Goal: Information Seeking & Learning: Learn about a topic

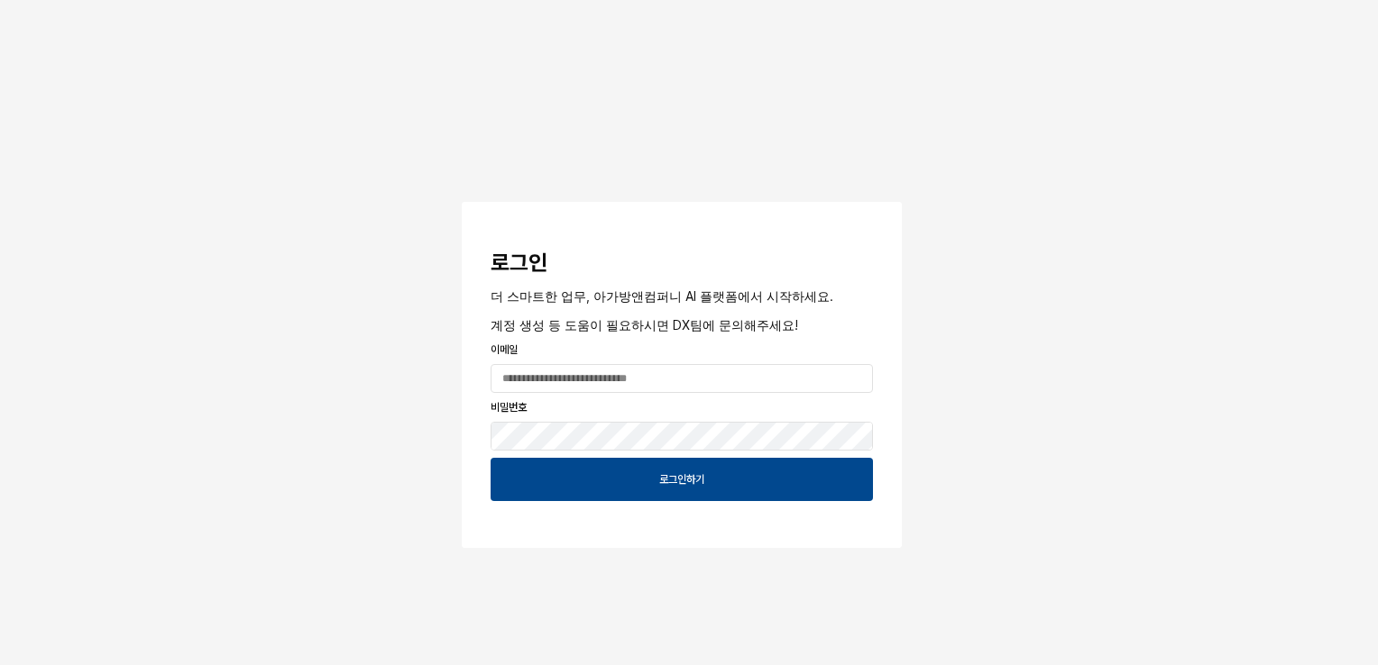
click at [763, 356] on p "이메일" at bounding box center [681, 350] width 382 height 16
click at [757, 372] on input "App Frame" at bounding box center [681, 378] width 380 height 27
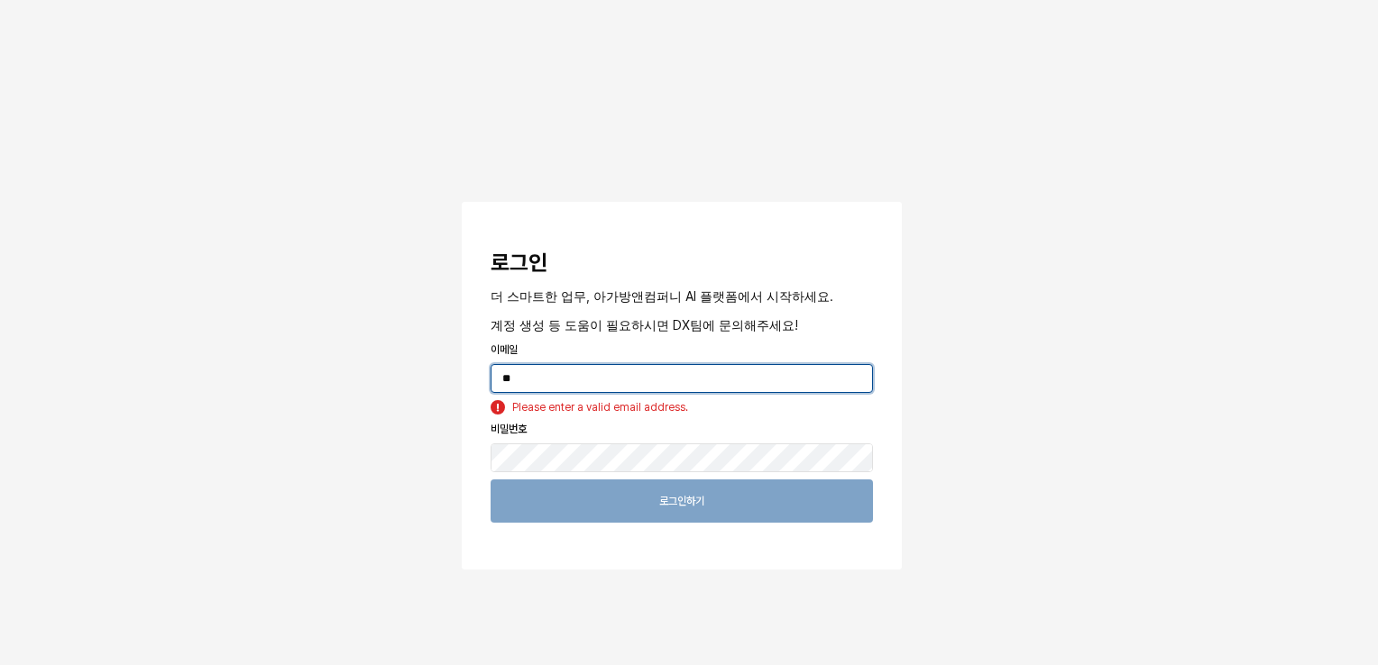
type input "*"
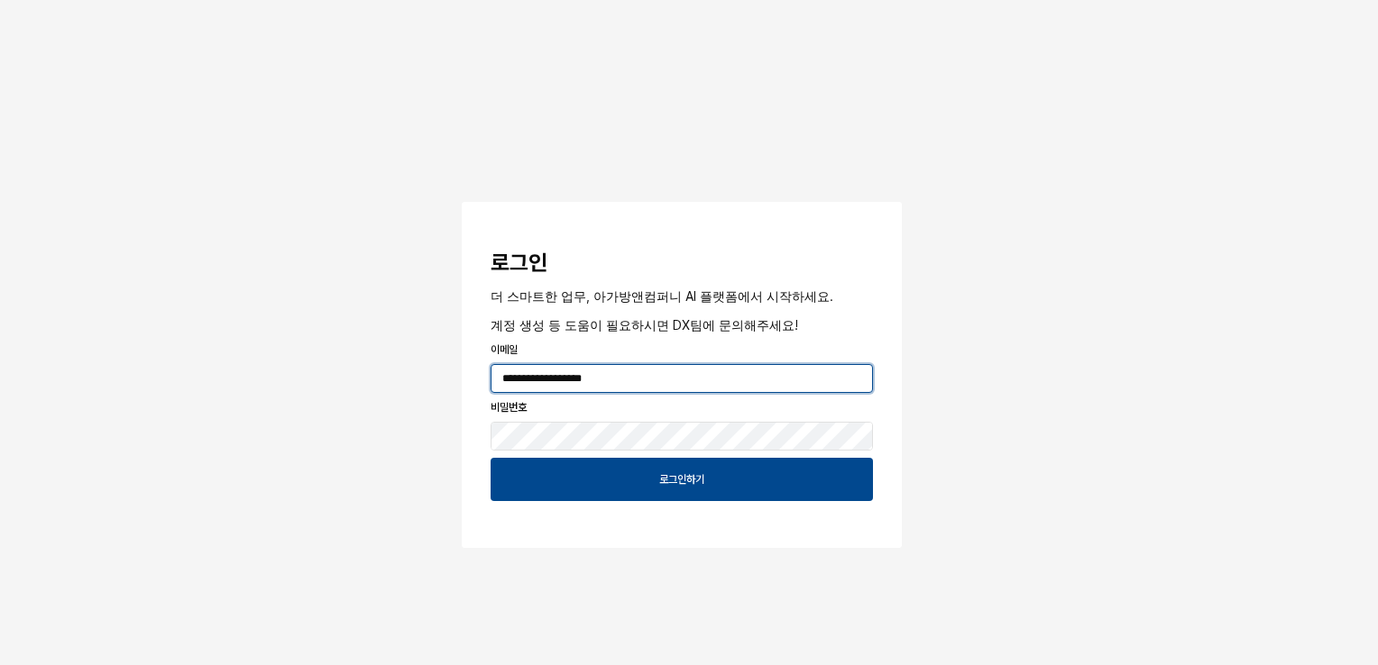
type input "**********"
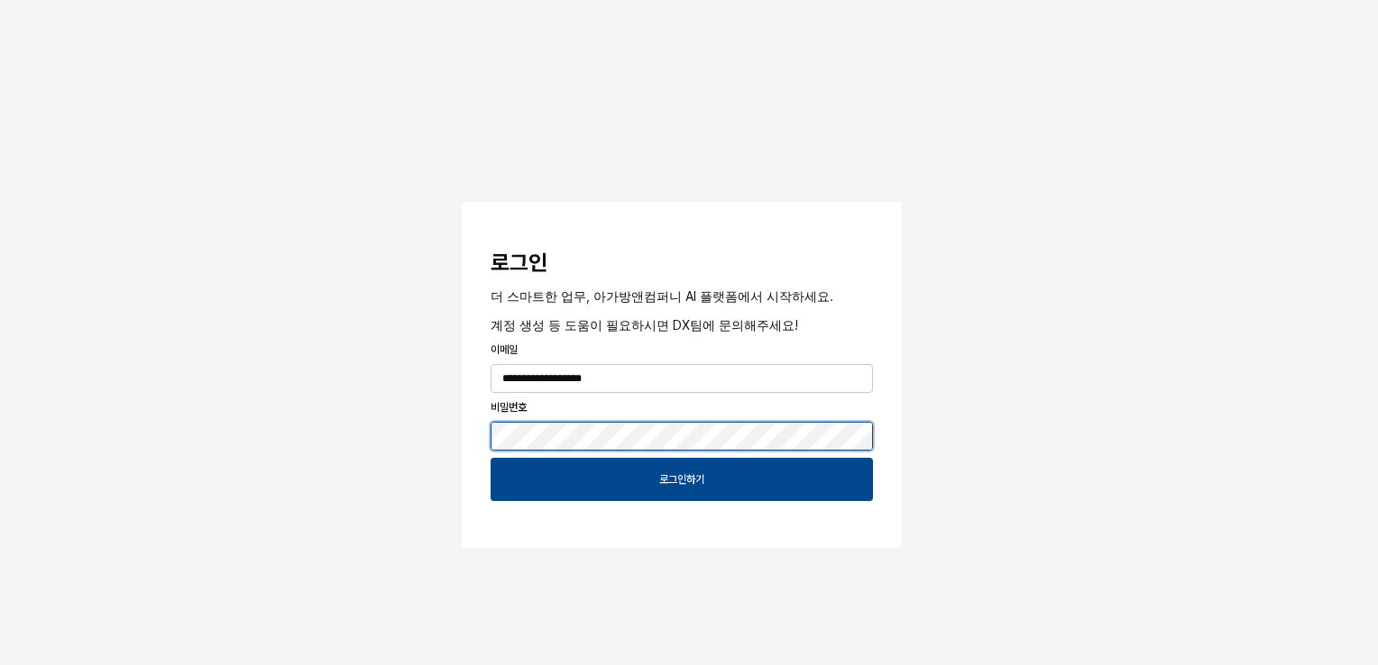
click at [462, 202] on button "App Frame" at bounding box center [469, 204] width 14 height 5
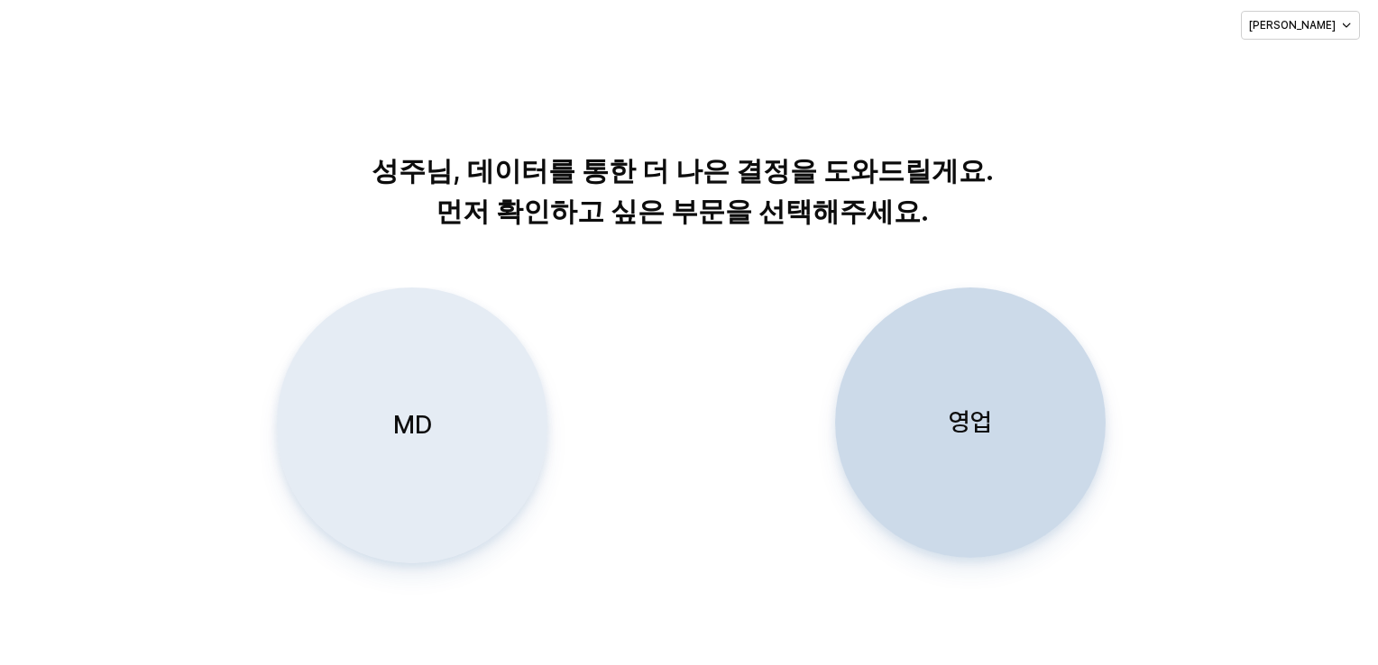
click at [281, 441] on button "MD" at bounding box center [411, 426] width 270 height 276
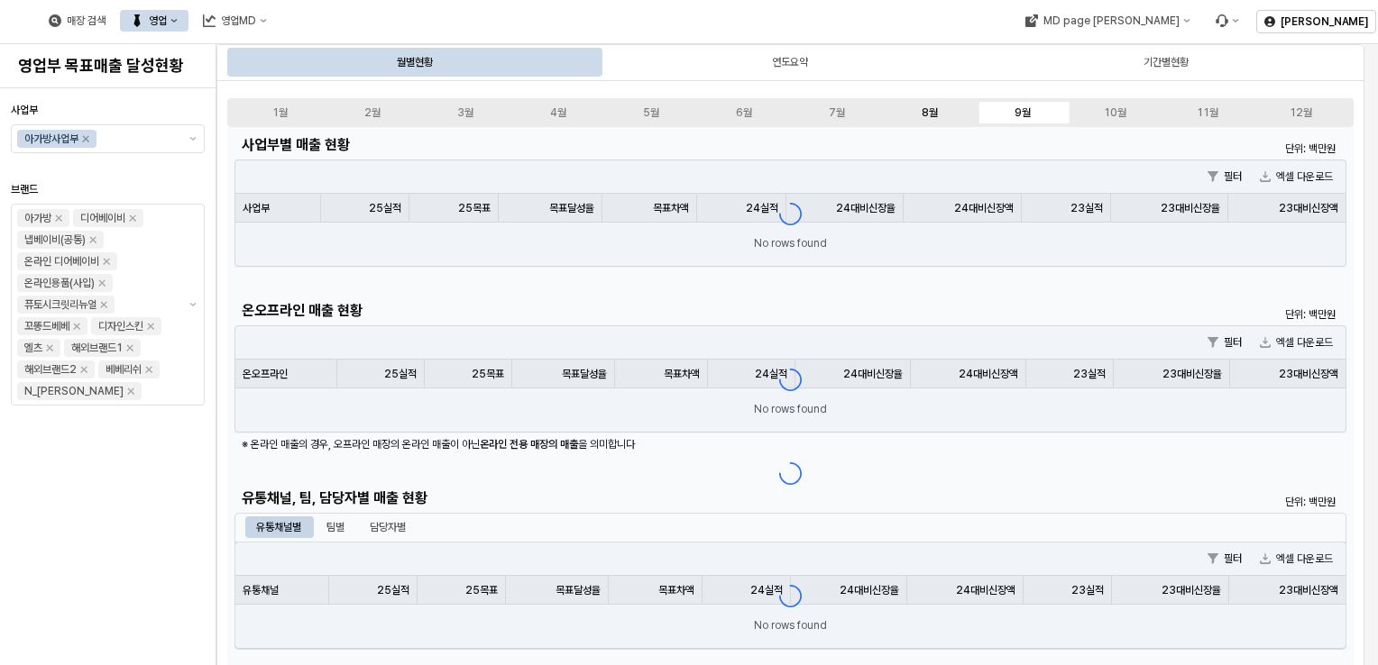
click at [951, 120] on label "8월" at bounding box center [929, 113] width 93 height 16
click at [913, 109] on label "8월" at bounding box center [929, 113] width 93 height 16
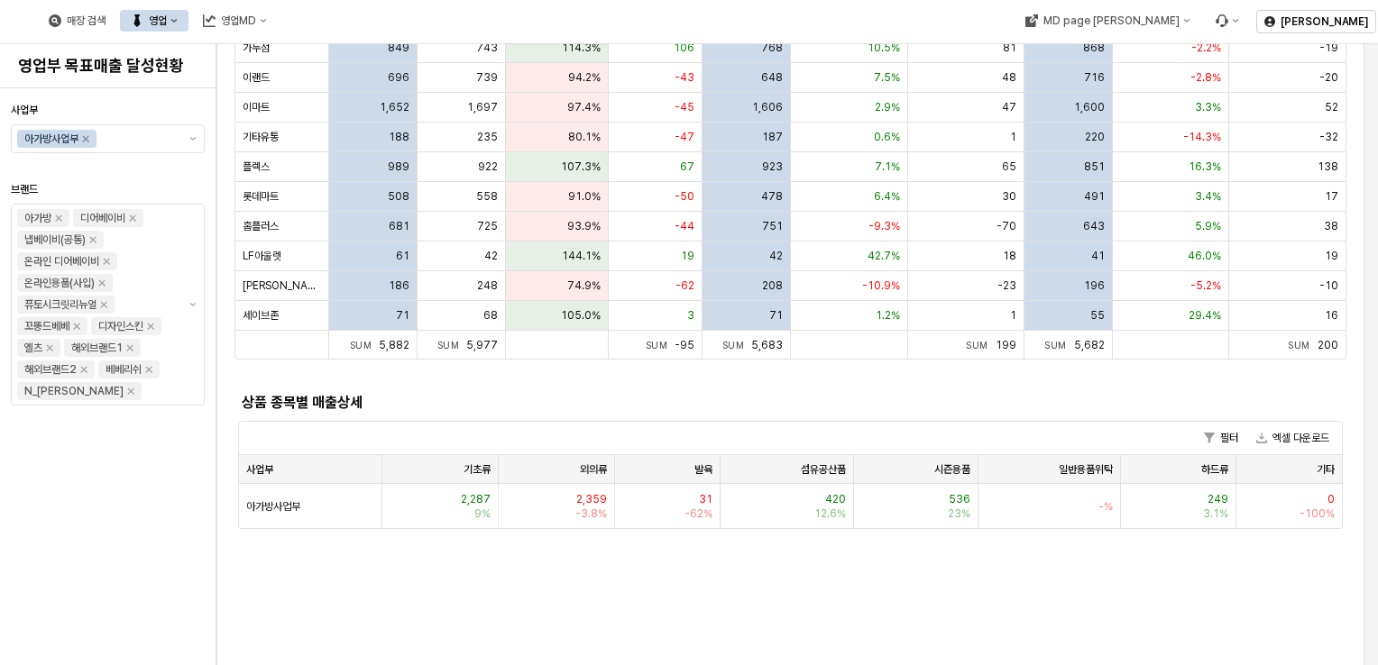
scroll to position [541, 0]
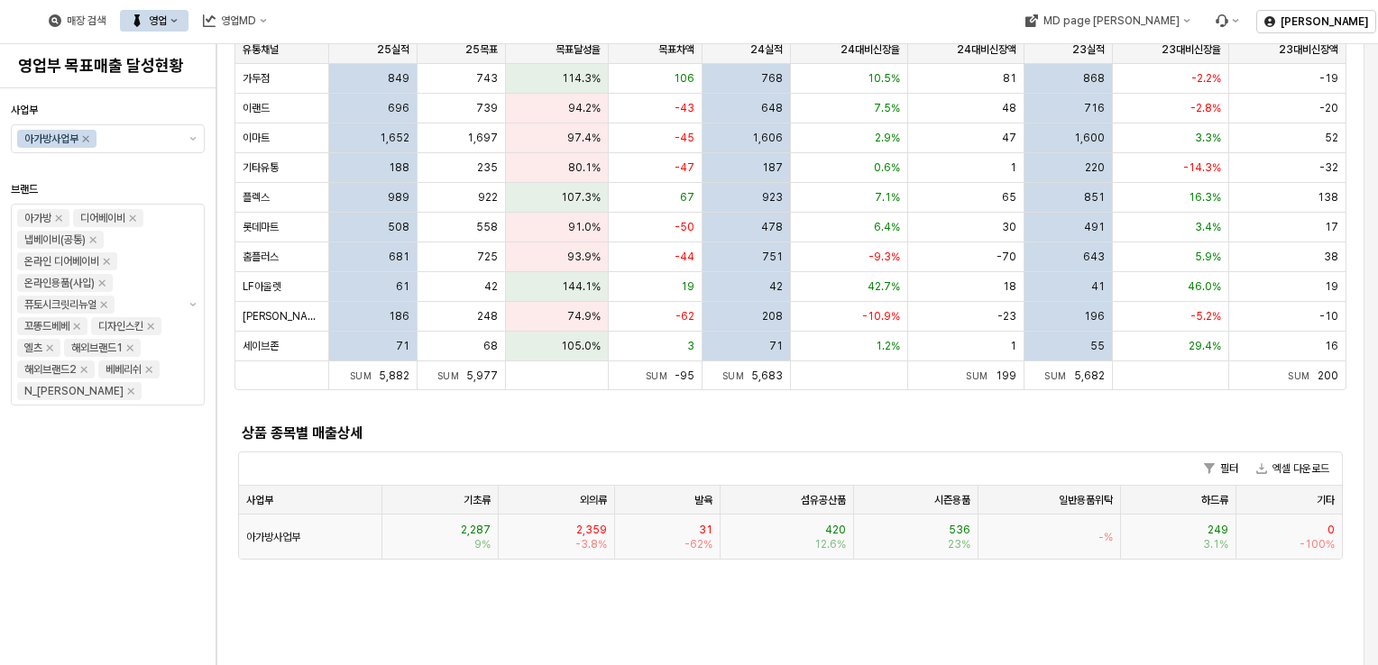
click at [293, 532] on span "아가방사업부" at bounding box center [273, 537] width 54 height 14
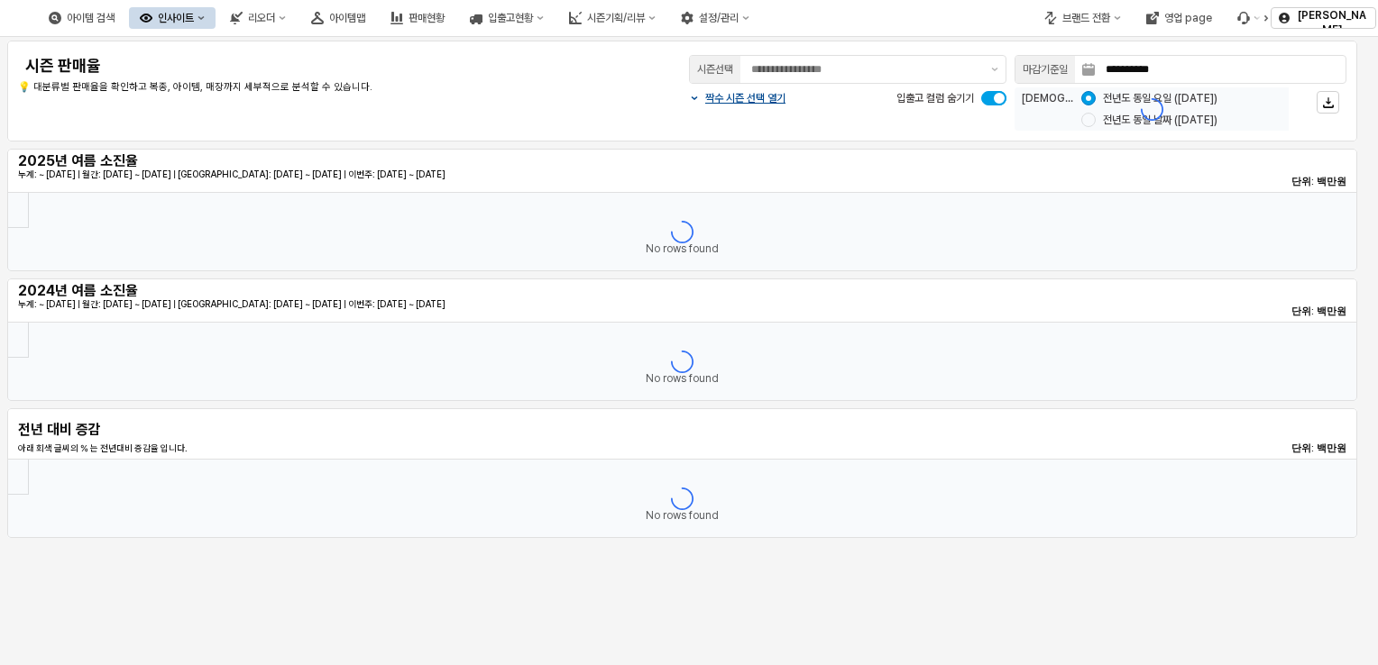
type input "********"
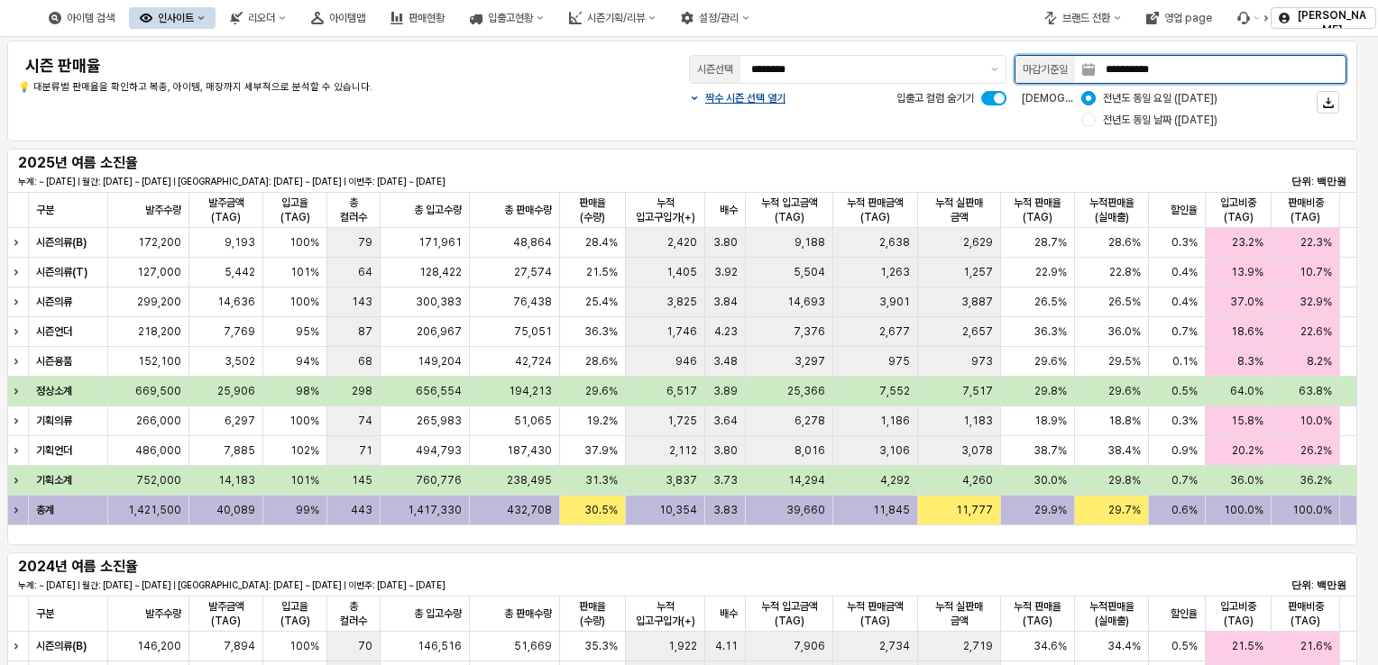
click at [1273, 69] on input "**********" at bounding box center [1220, 69] width 251 height 27
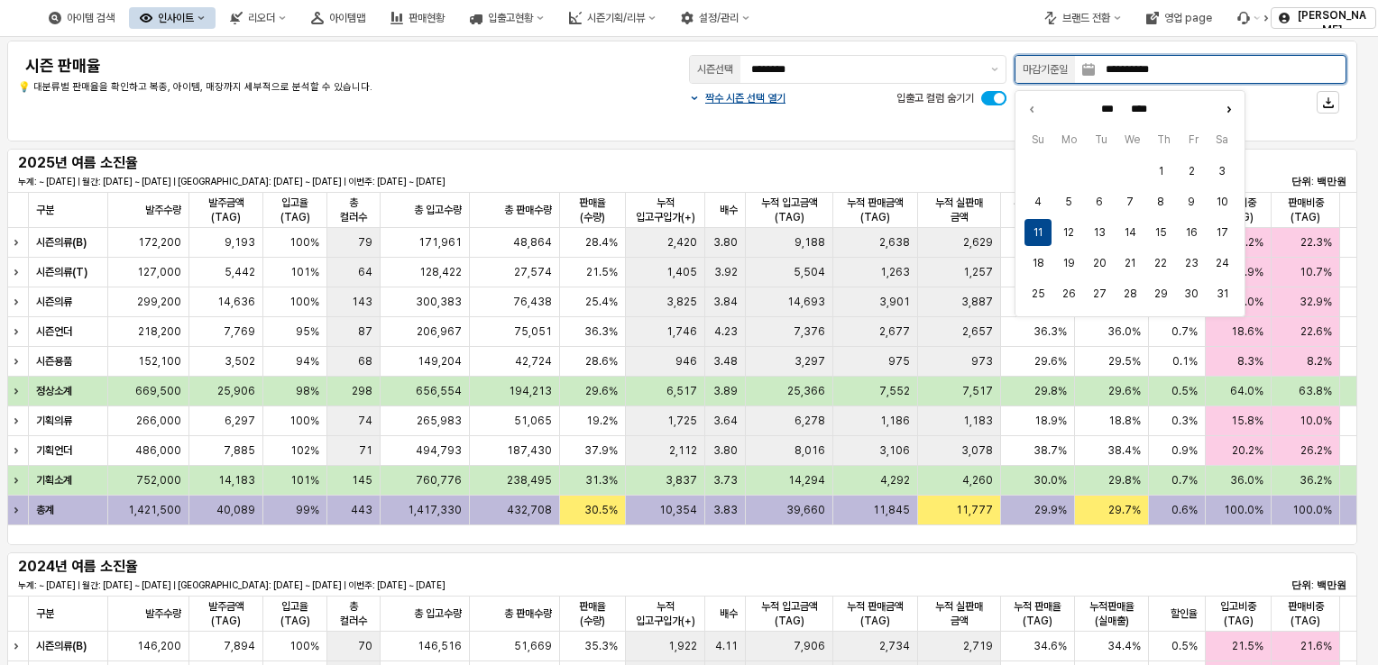
click at [1227, 110] on icon "Next month" at bounding box center [1228, 109] width 18 height 18
click at [1226, 110] on icon "Next month" at bounding box center [1228, 109] width 18 height 18
click at [1030, 105] on icon "Previous month" at bounding box center [1031, 109] width 18 height 18
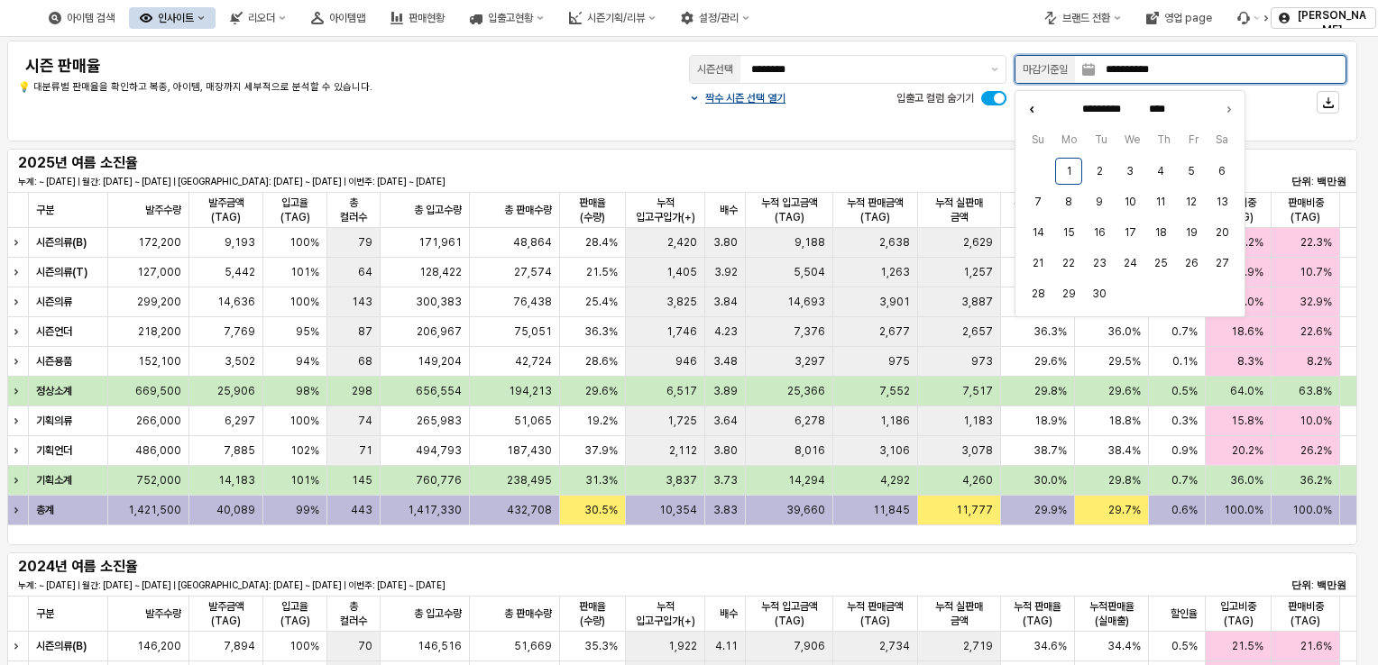
type input "******"
click at [1036, 333] on button "31" at bounding box center [1037, 324] width 27 height 27
type input "**********"
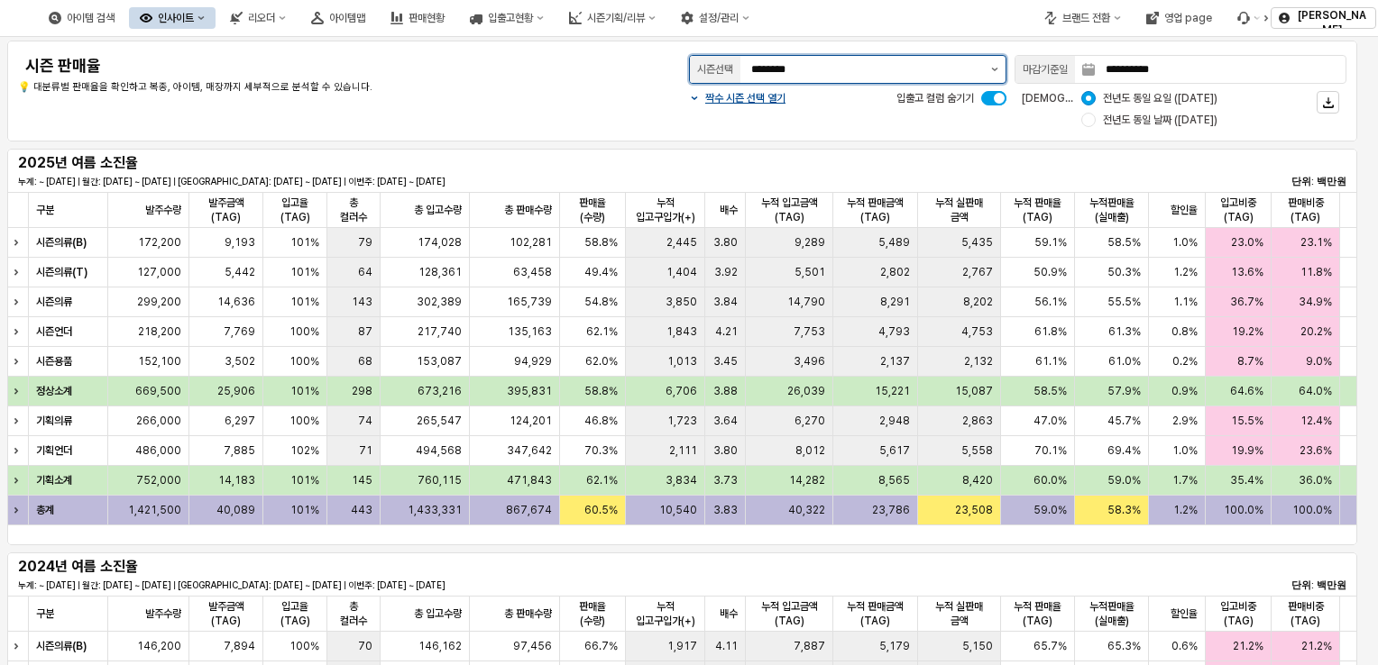
click at [999, 74] on button "제안 사항 표시" at bounding box center [995, 69] width 22 height 27
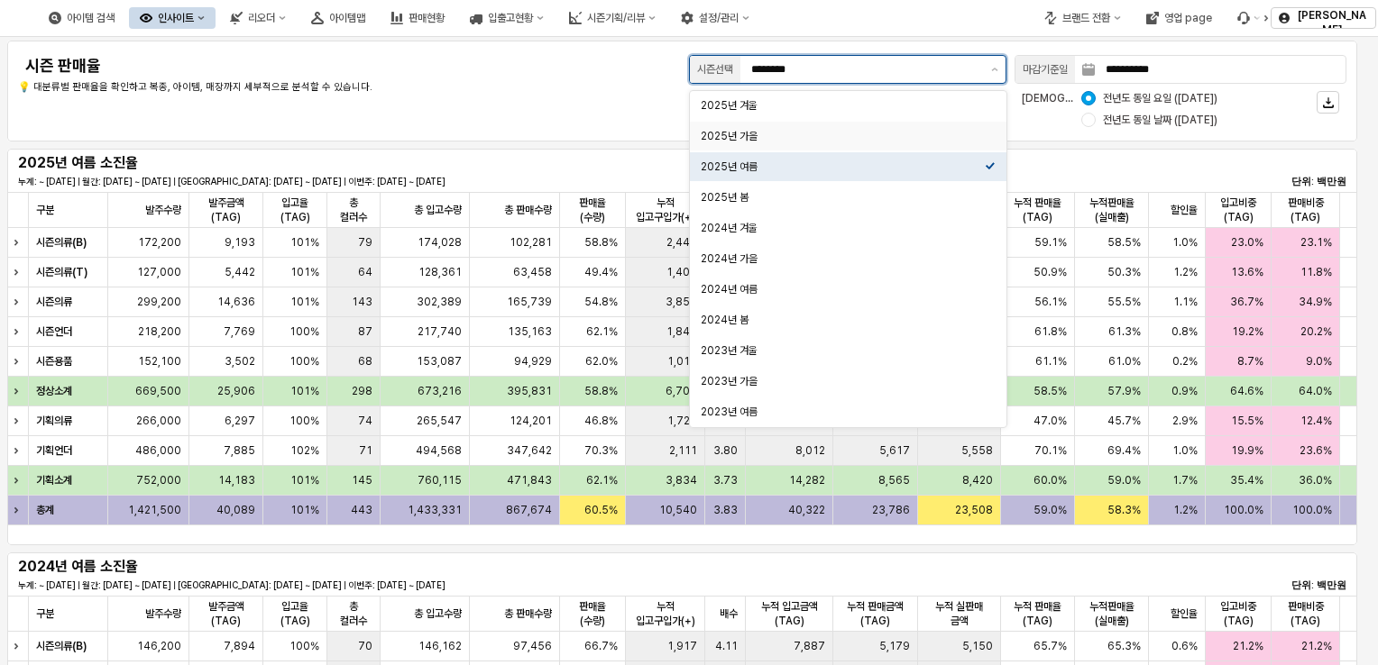
click at [851, 124] on div "2025년 가을" at bounding box center [848, 136] width 316 height 29
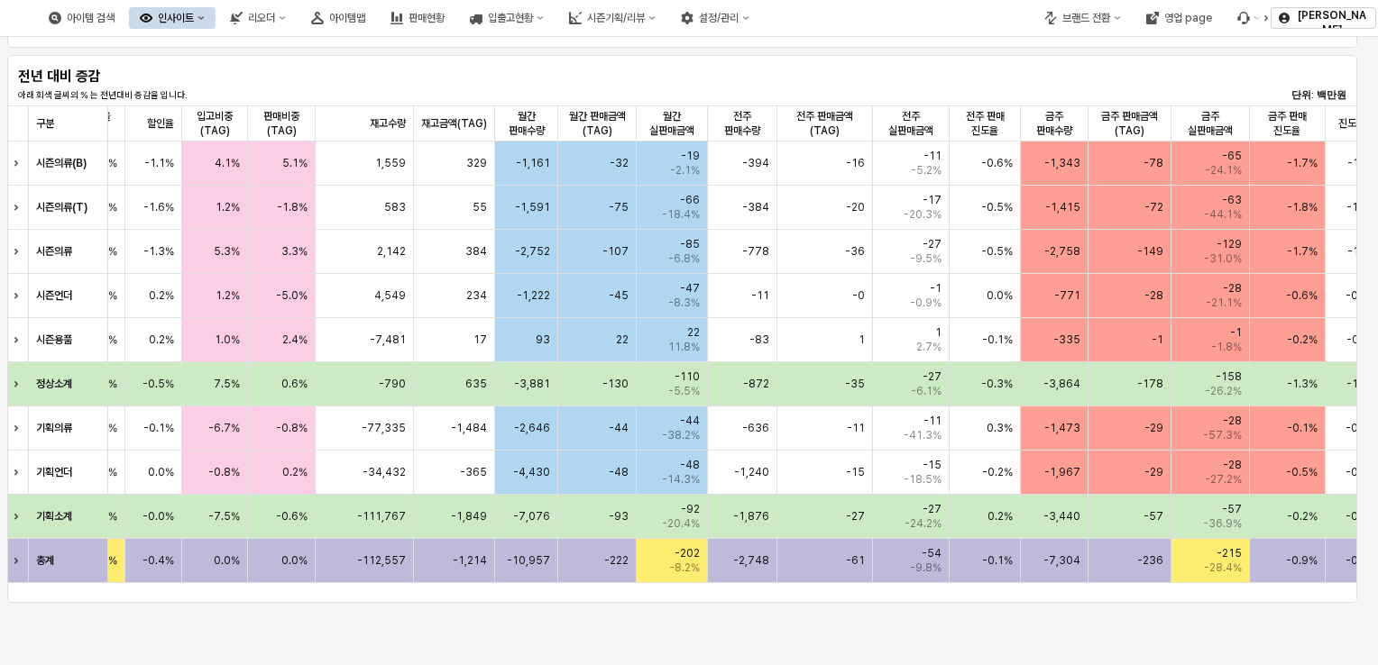
scroll to position [0, 1070]
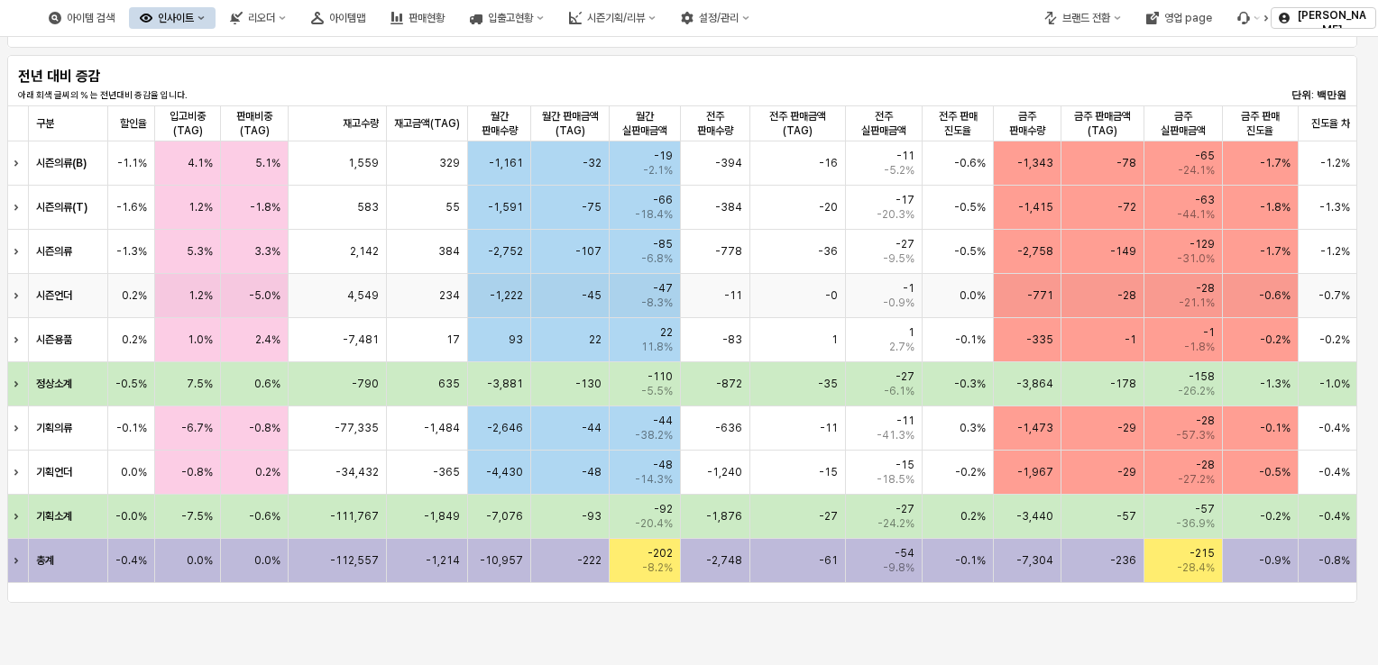
click at [1110, 305] on div "-28" at bounding box center [1102, 296] width 83 height 44
drag, startPoint x: 646, startPoint y: 240, endPoint x: 689, endPoint y: 249, distance: 44.2
click at [689, 249] on div "시즌의류 -31 -10 -0.7% -1.0% -0.7% -1.3% 5.3% 3.3% 2,142 384 -2,752 -107 -85 -6.8% …" at bounding box center [519, 252] width 1675 height 44
drag, startPoint x: 689, startPoint y: 249, endPoint x: 656, endPoint y: 258, distance: 33.7
click at [656, 258] on span "-6.8%" at bounding box center [657, 259] width 32 height 14
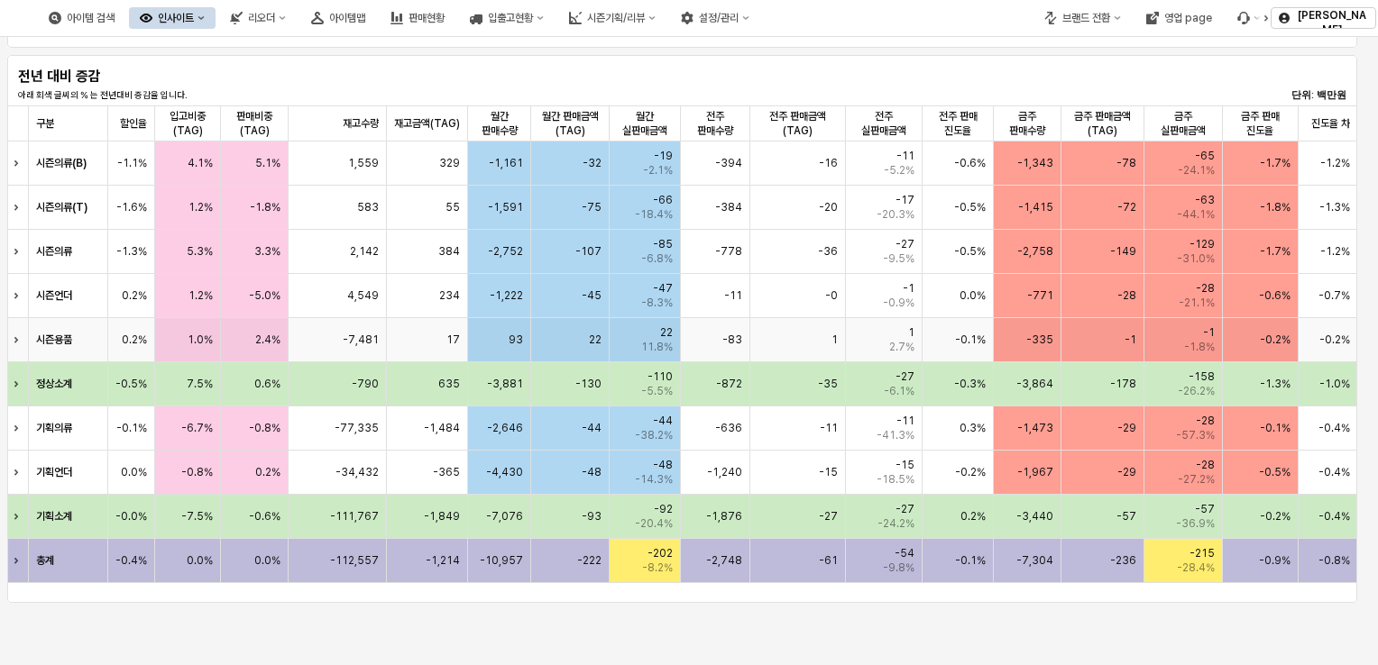
click at [812, 338] on div "1" at bounding box center [798, 340] width 96 height 44
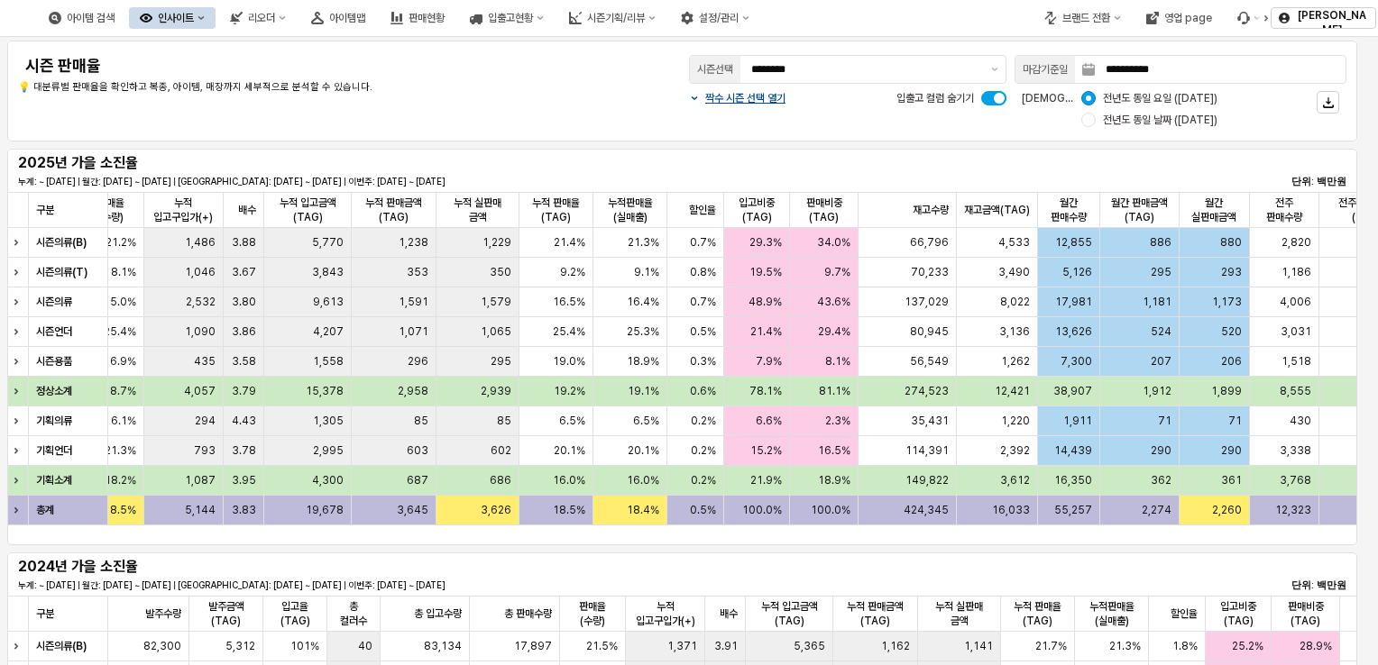
scroll to position [0, 488]
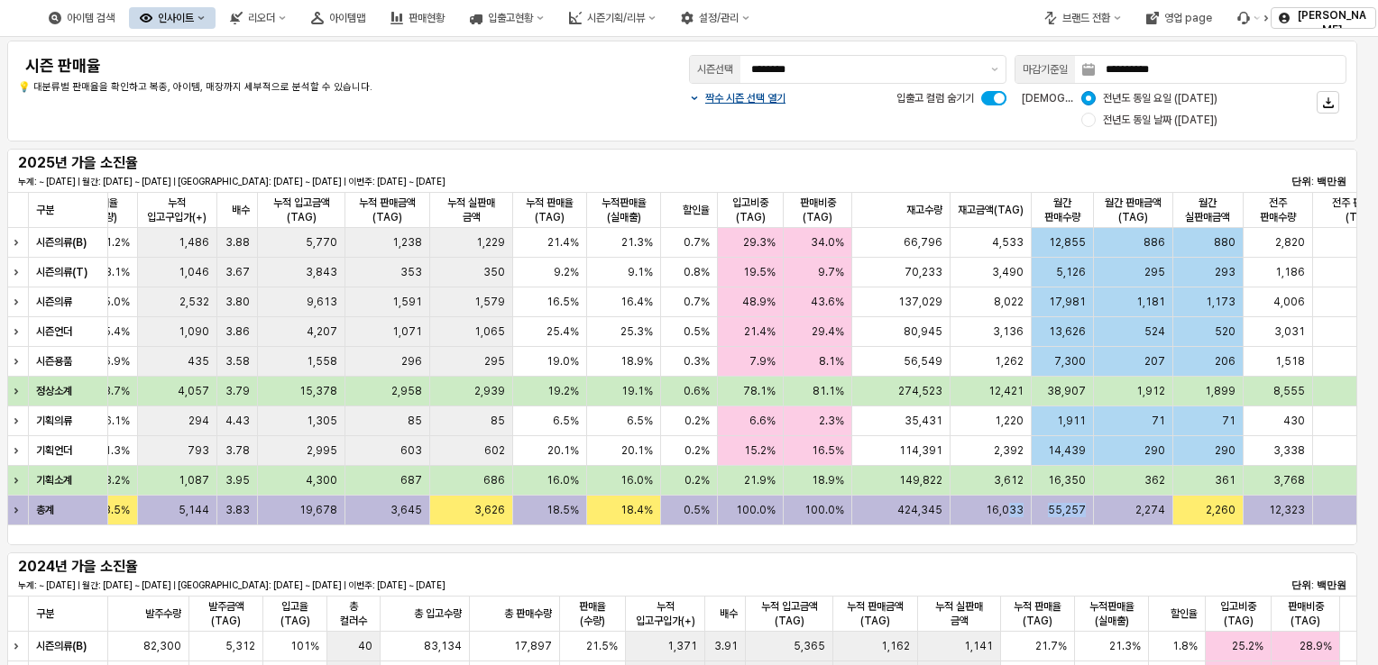
drag, startPoint x: 1008, startPoint y: 541, endPoint x: 1083, endPoint y: 543, distance: 74.9
click at [1083, 543] on div "구분 구분 총 컬러수 총 컬러수 총 입고수량 총 입고수량 총 판매수량 총 판매수량 판매율(수량) 판매율(수량) 누적 입고구입가(+) 누적 입고…" at bounding box center [682, 368] width 1350 height 353
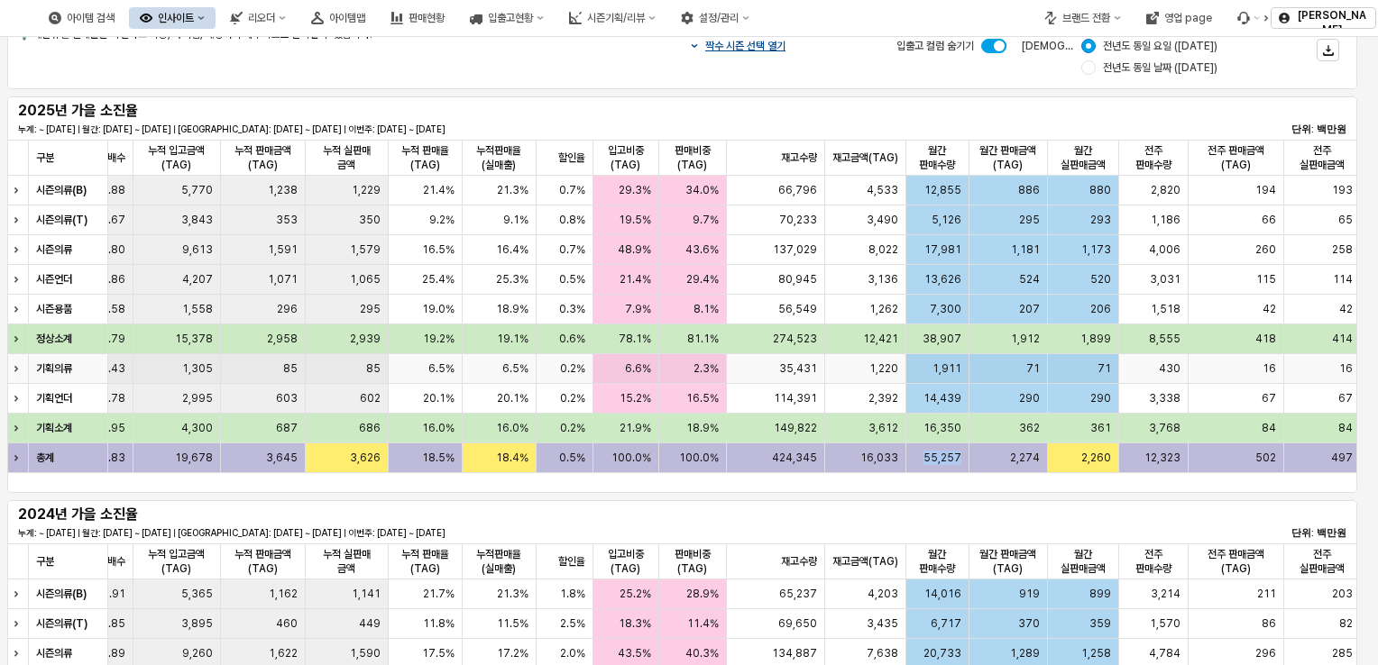
scroll to position [0, 0]
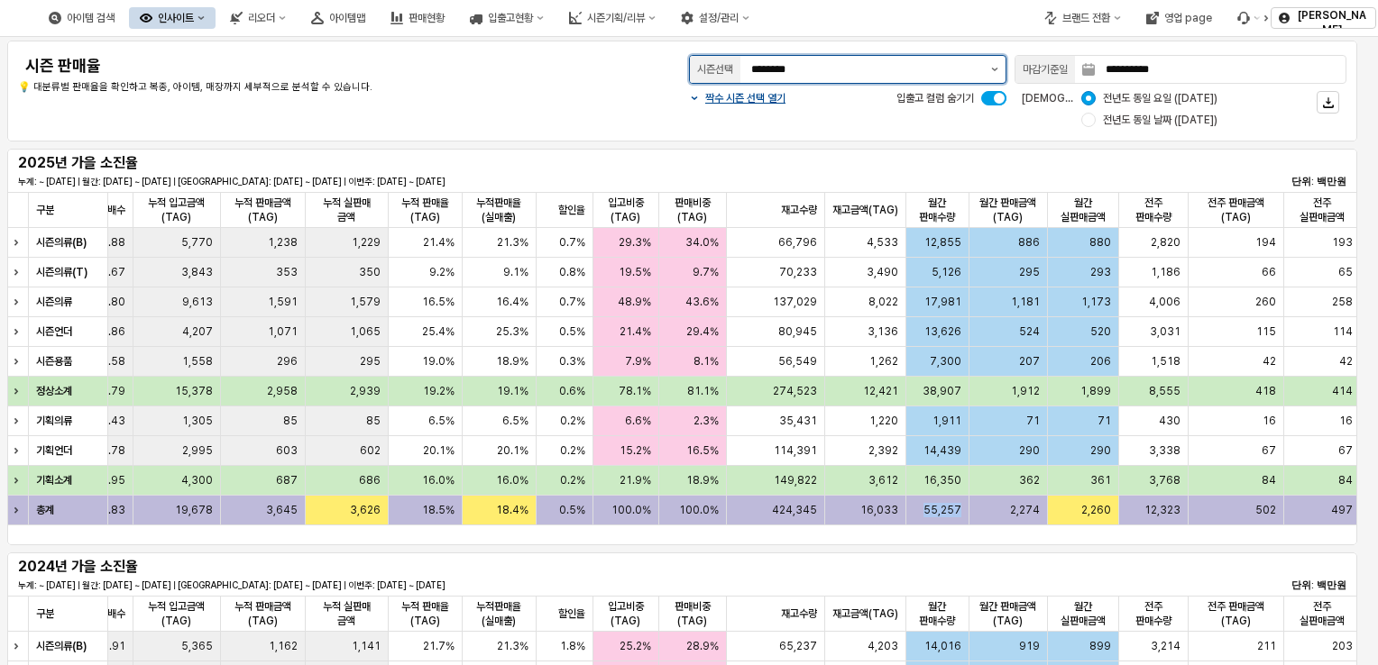
click at [997, 72] on button "제안 사항 표시" at bounding box center [995, 69] width 22 height 27
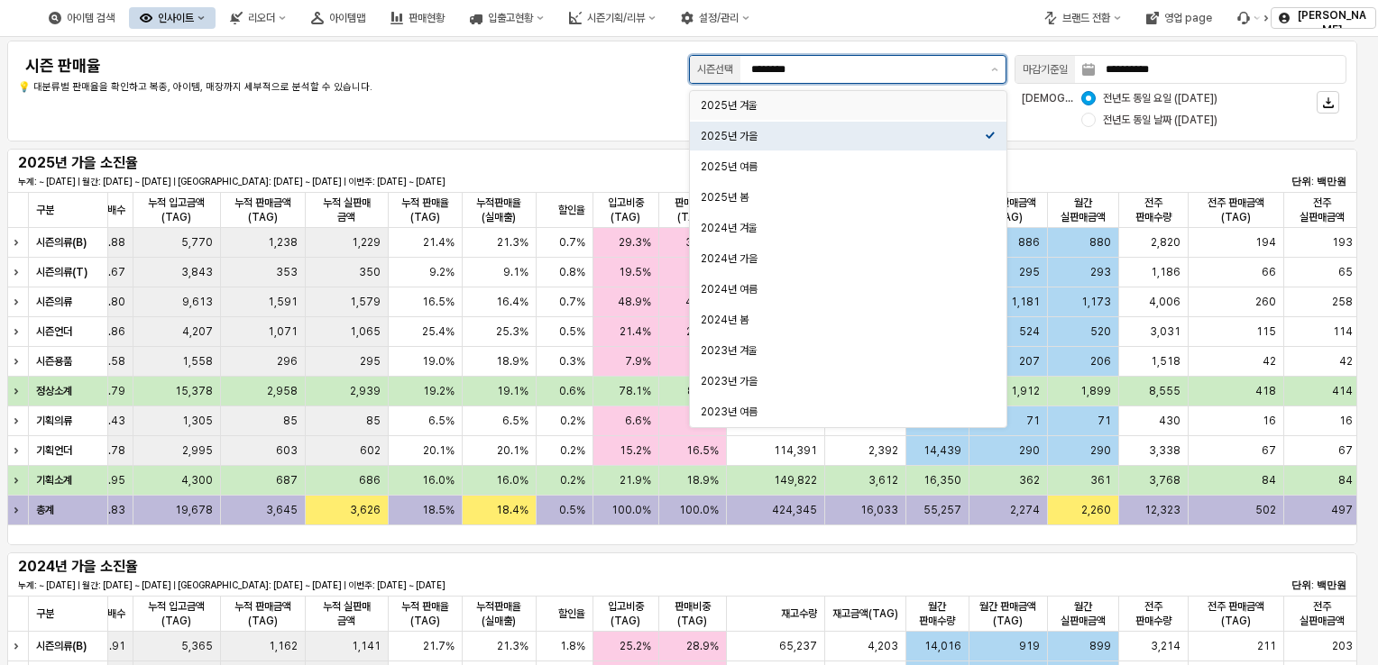
click at [896, 99] on div "2025년 겨울" at bounding box center [843, 105] width 284 height 14
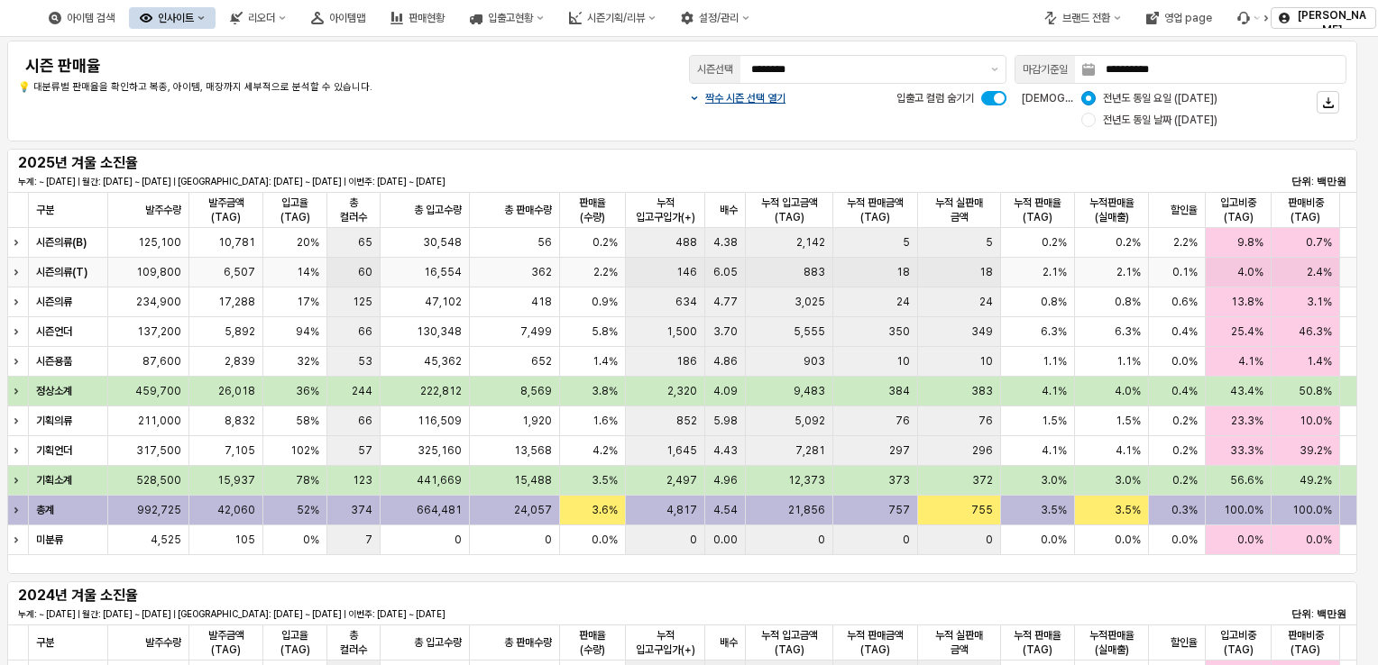
click at [537, 276] on span "362" at bounding box center [541, 272] width 21 height 14
click at [995, 70] on button "제안 사항 표시" at bounding box center [995, 69] width 22 height 27
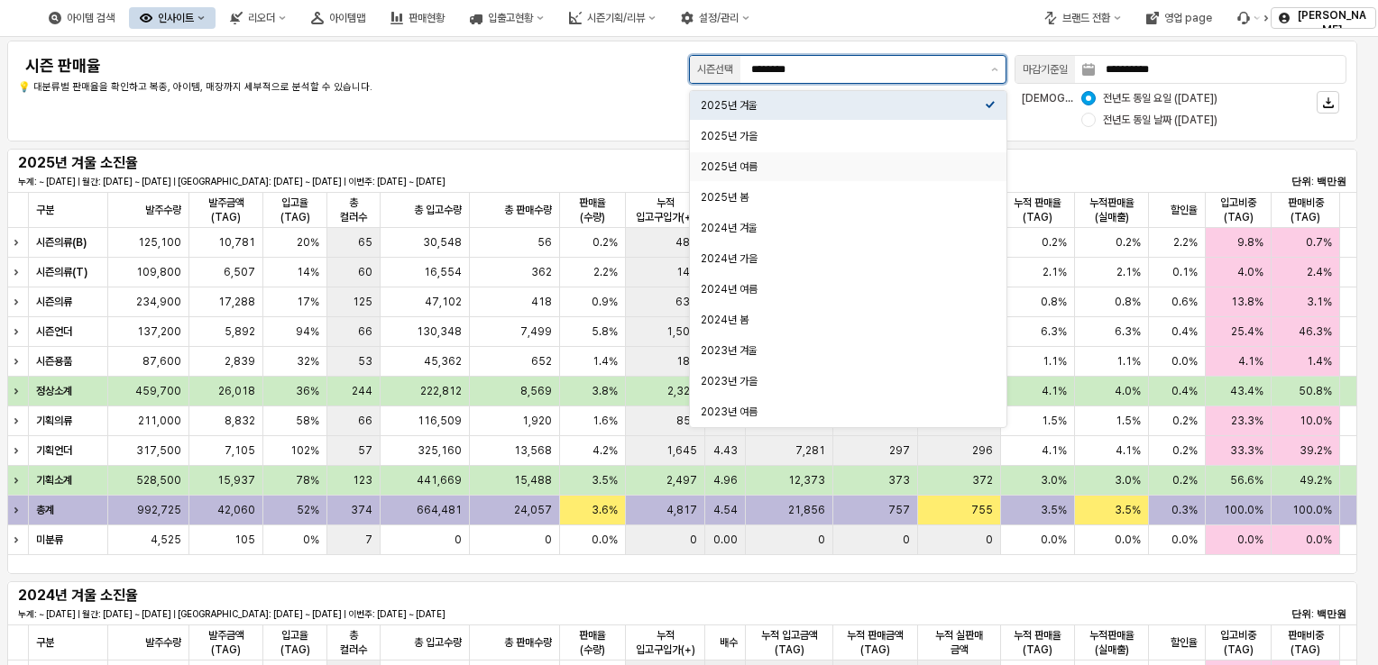
click at [866, 175] on div "2025년 여름" at bounding box center [843, 167] width 284 height 18
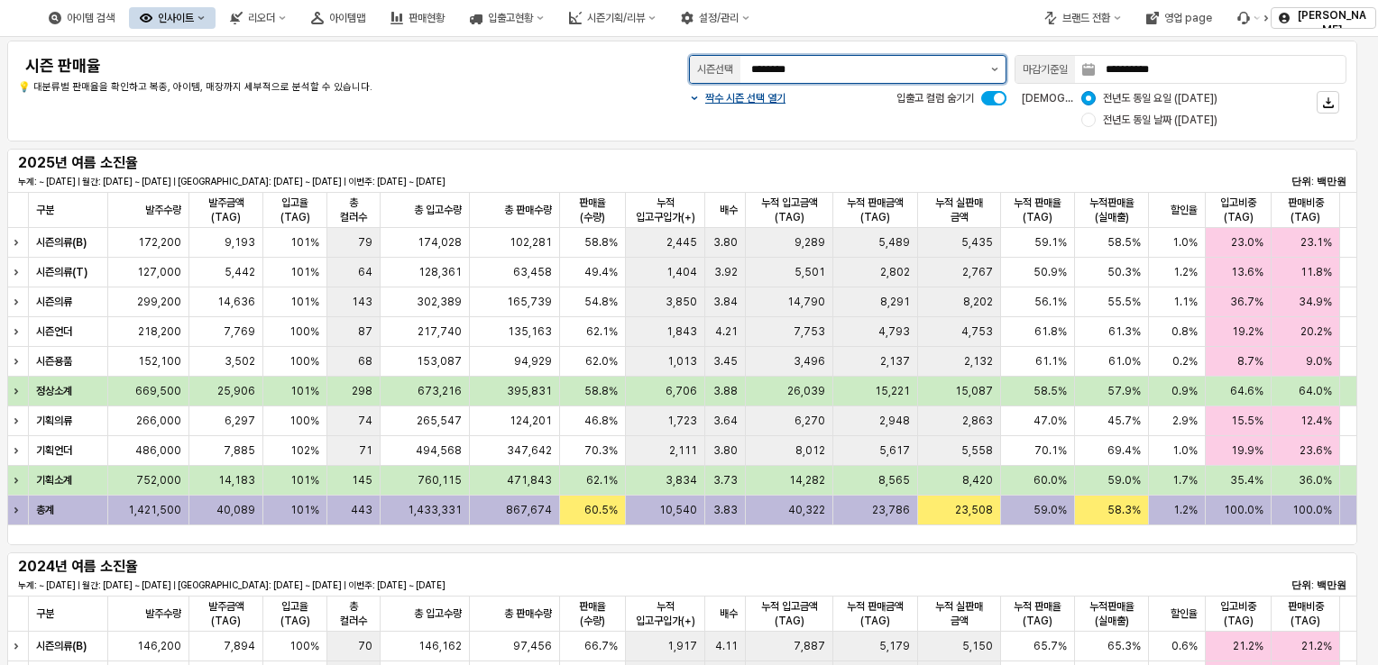
click at [993, 74] on button "제안 사항 표시" at bounding box center [995, 69] width 22 height 27
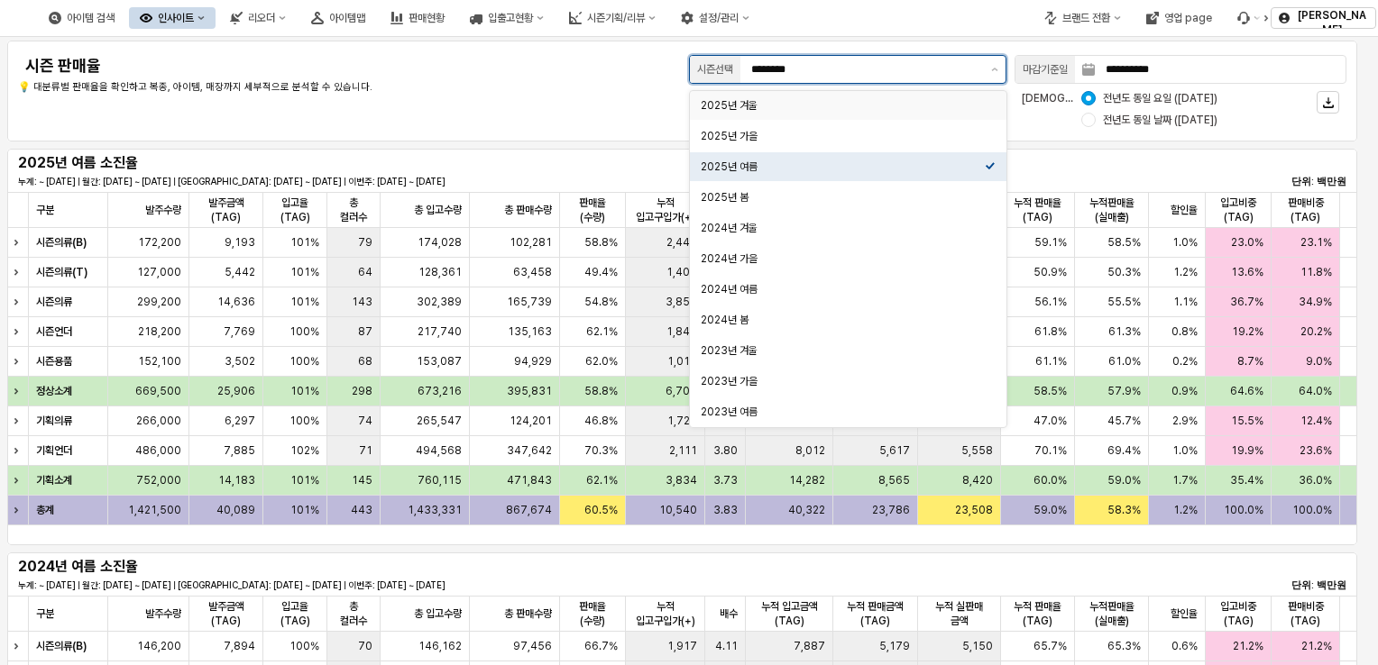
click at [911, 103] on div "2025년 겨울" at bounding box center [843, 105] width 284 height 14
type input "********"
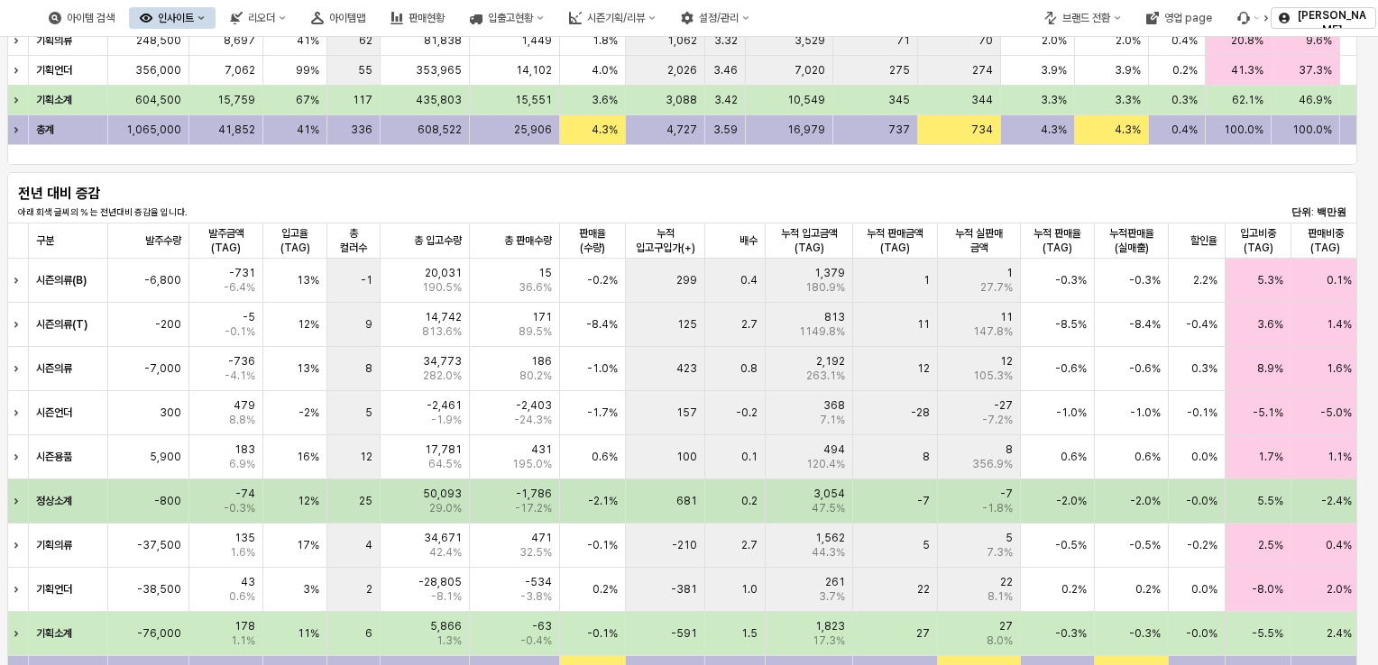
scroll to position [811, 0]
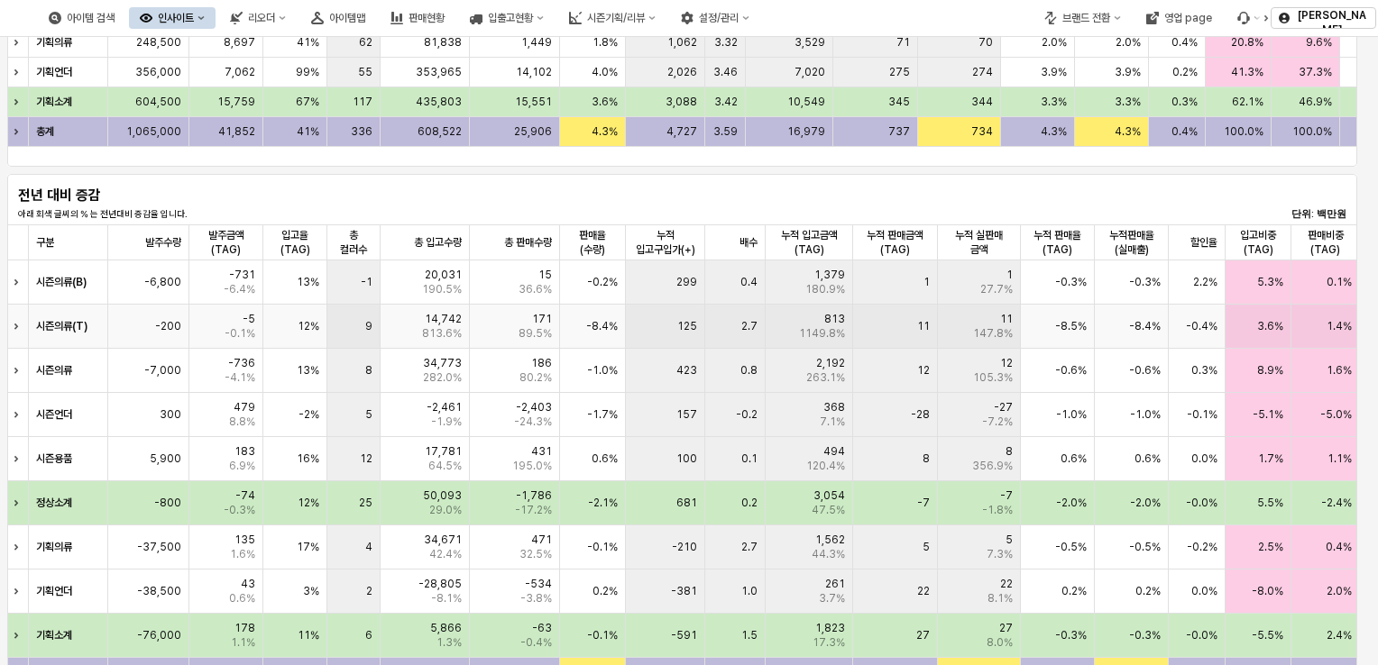
click at [718, 305] on div "2.7" at bounding box center [735, 327] width 60 height 44
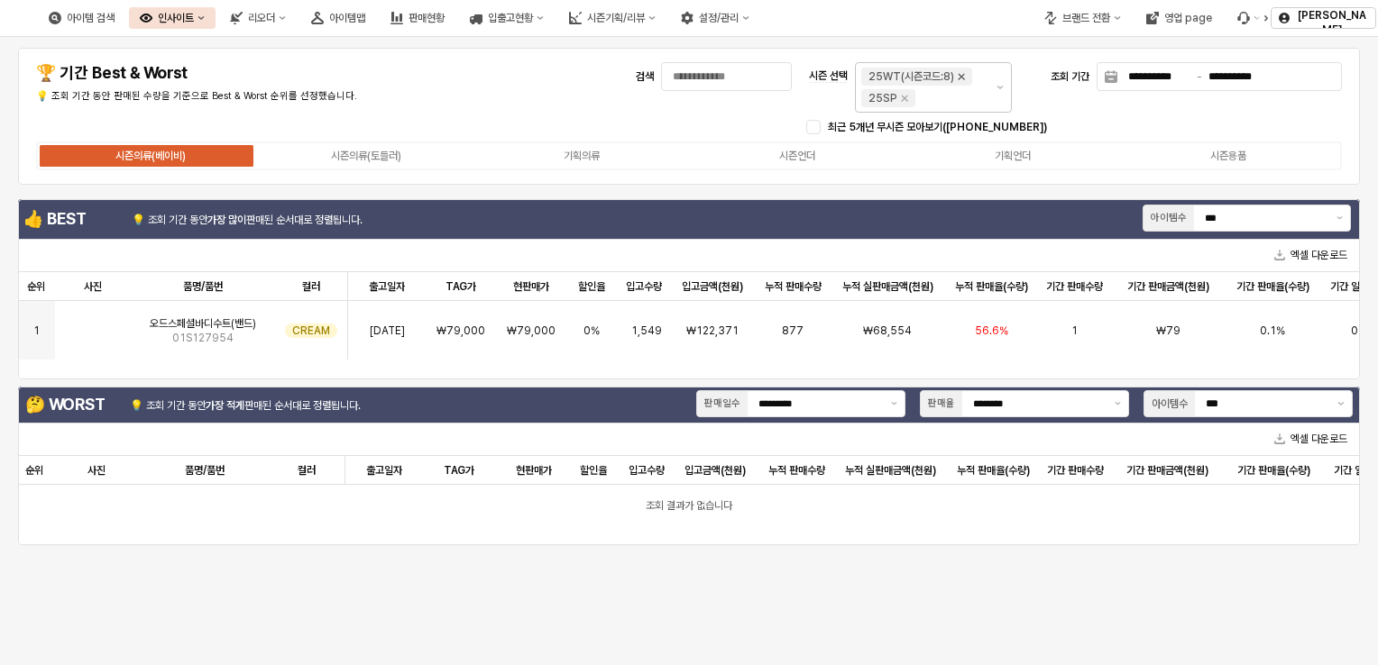
click at [963, 78] on icon "Remove 25WT(시즌코드:8)" at bounding box center [961, 76] width 14 height 14
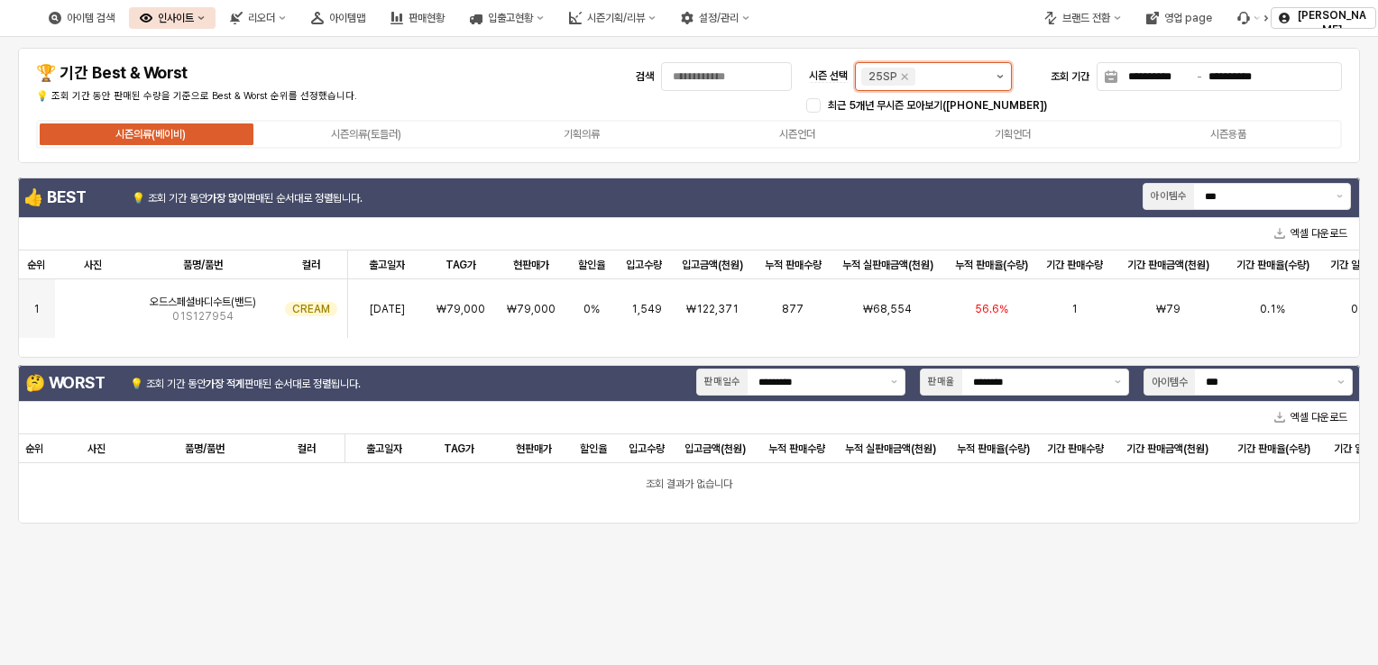
click at [1003, 79] on button "제안 사항 표시" at bounding box center [1000, 76] width 22 height 27
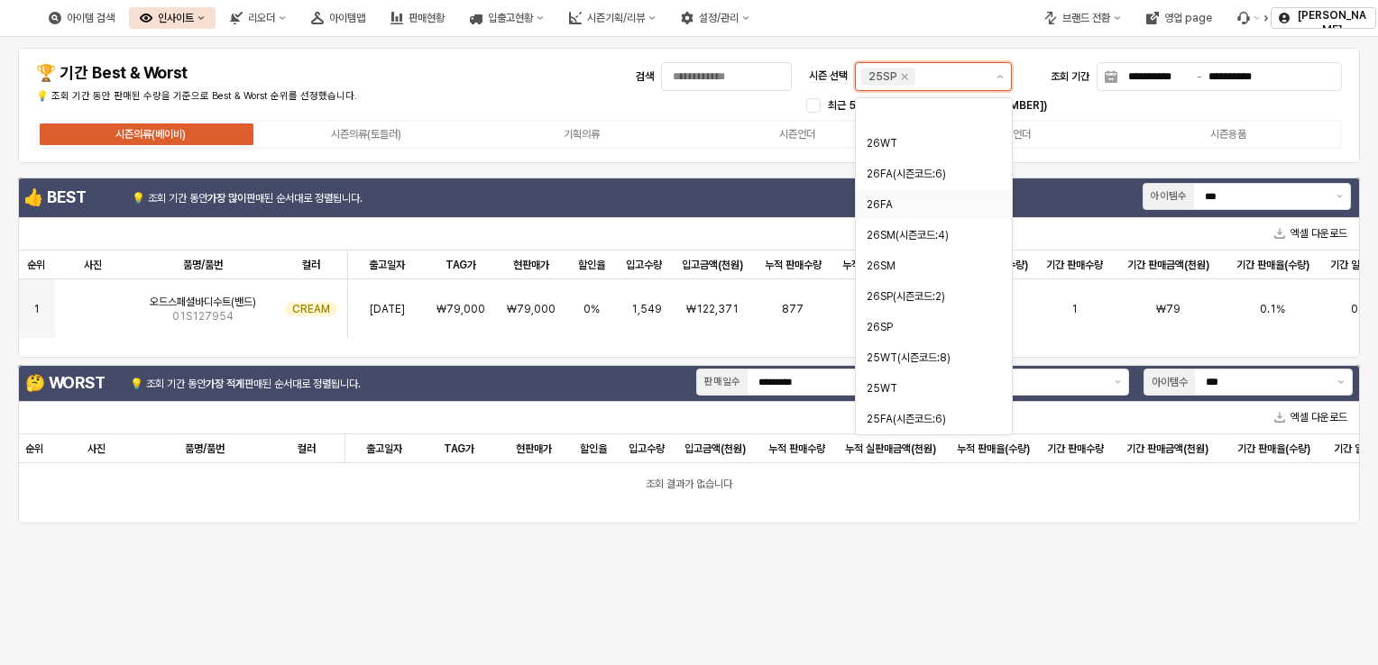
scroll to position [270, 0]
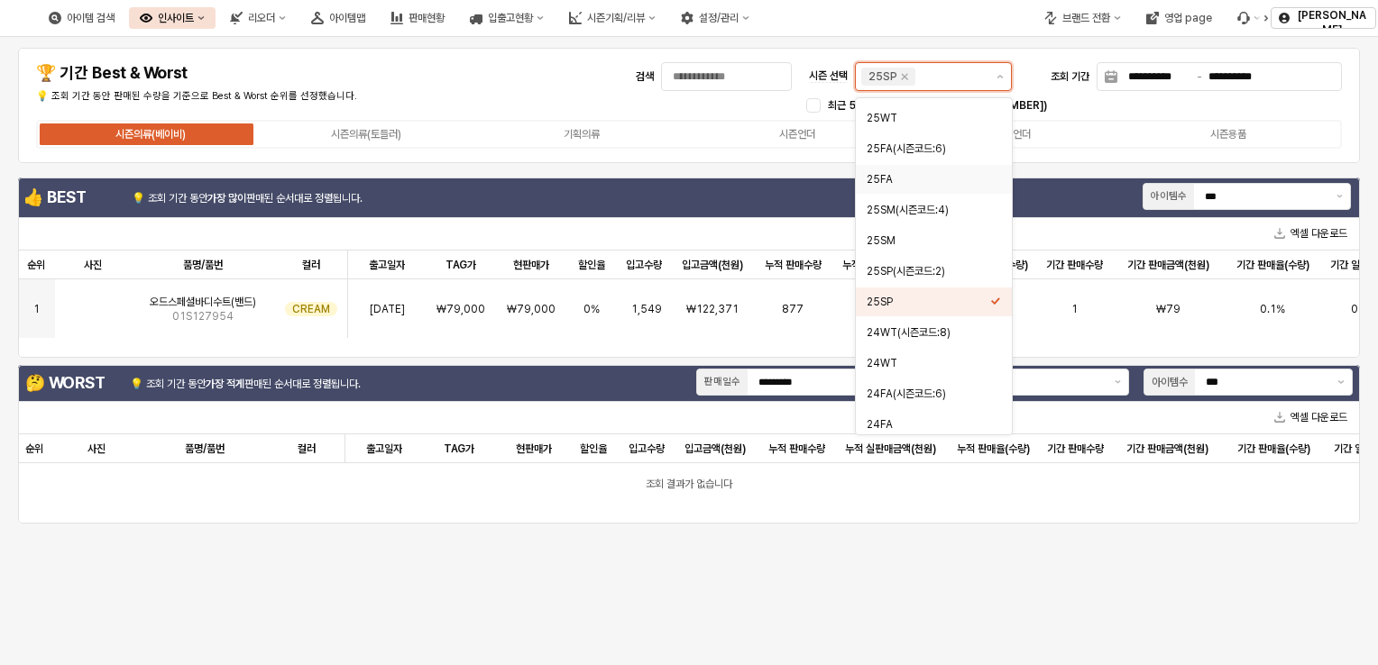
click at [948, 179] on div "25FA" at bounding box center [928, 179] width 124 height 14
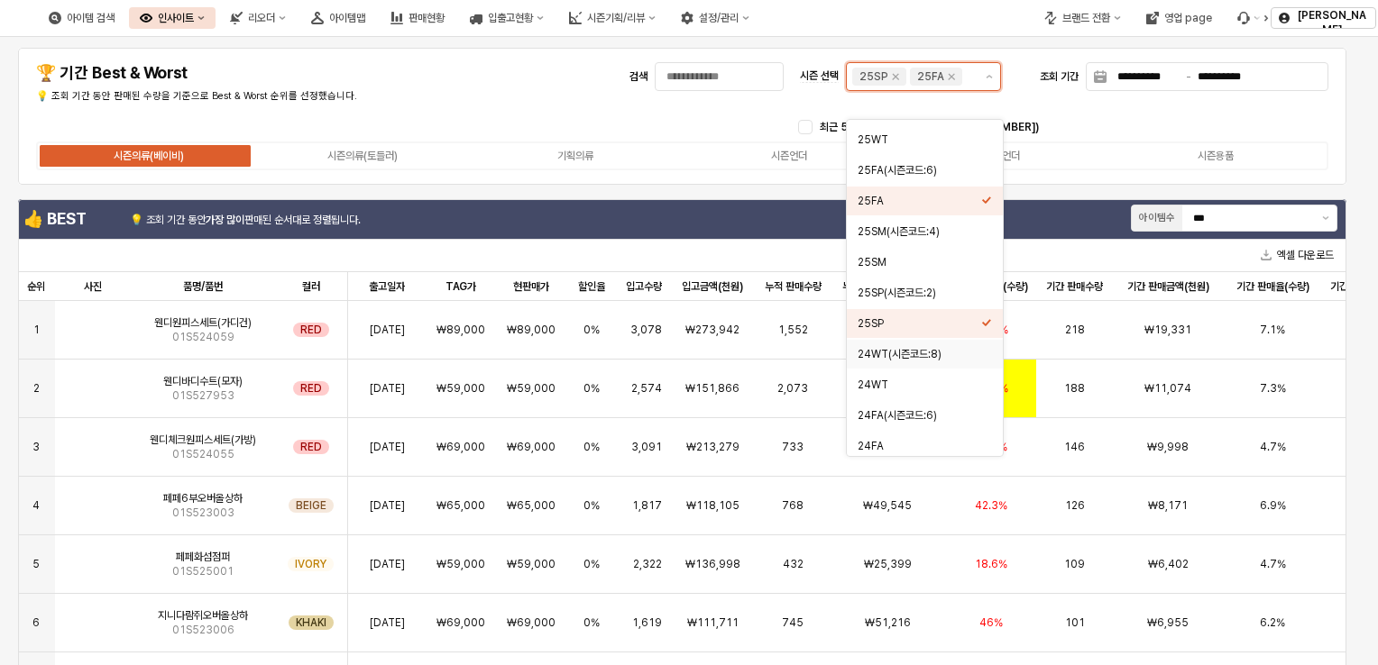
scroll to position [274, 0]
click at [783, 154] on div "**********" at bounding box center [682, 116] width 1328 height 137
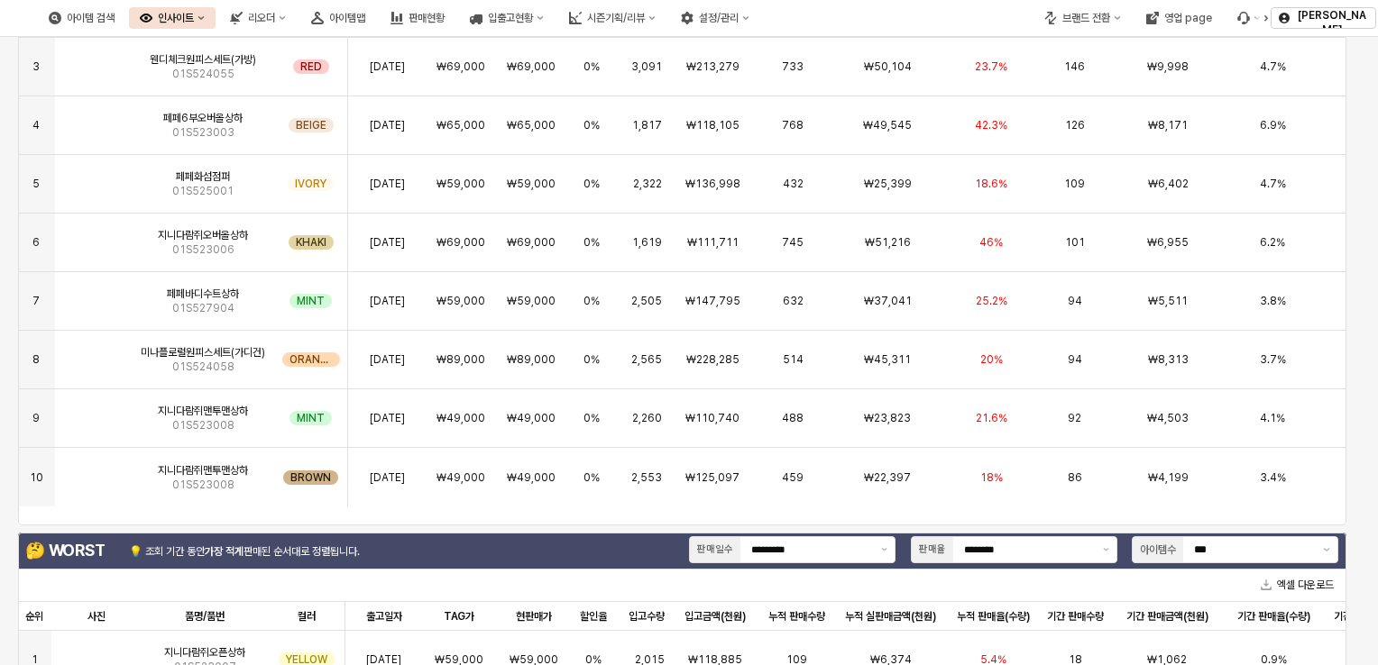
scroll to position [0, 0]
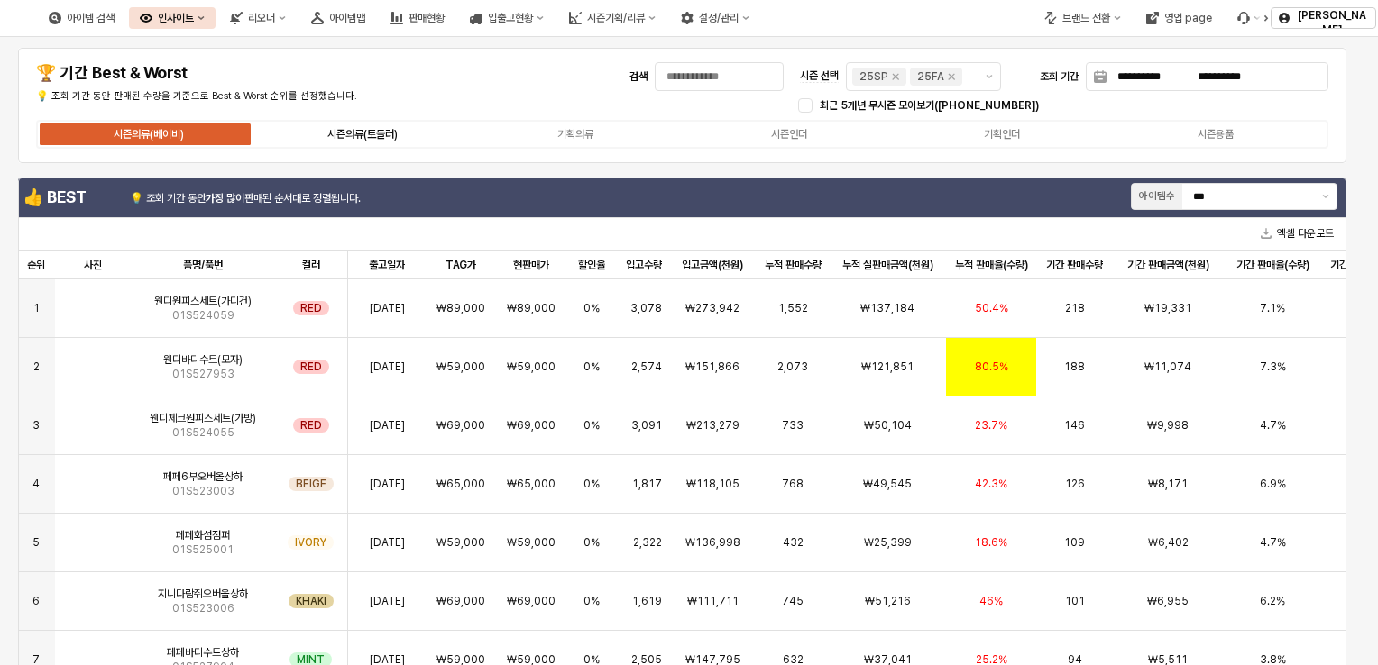
click at [380, 141] on label "시즌의류(토들러)" at bounding box center [361, 134] width 213 height 16
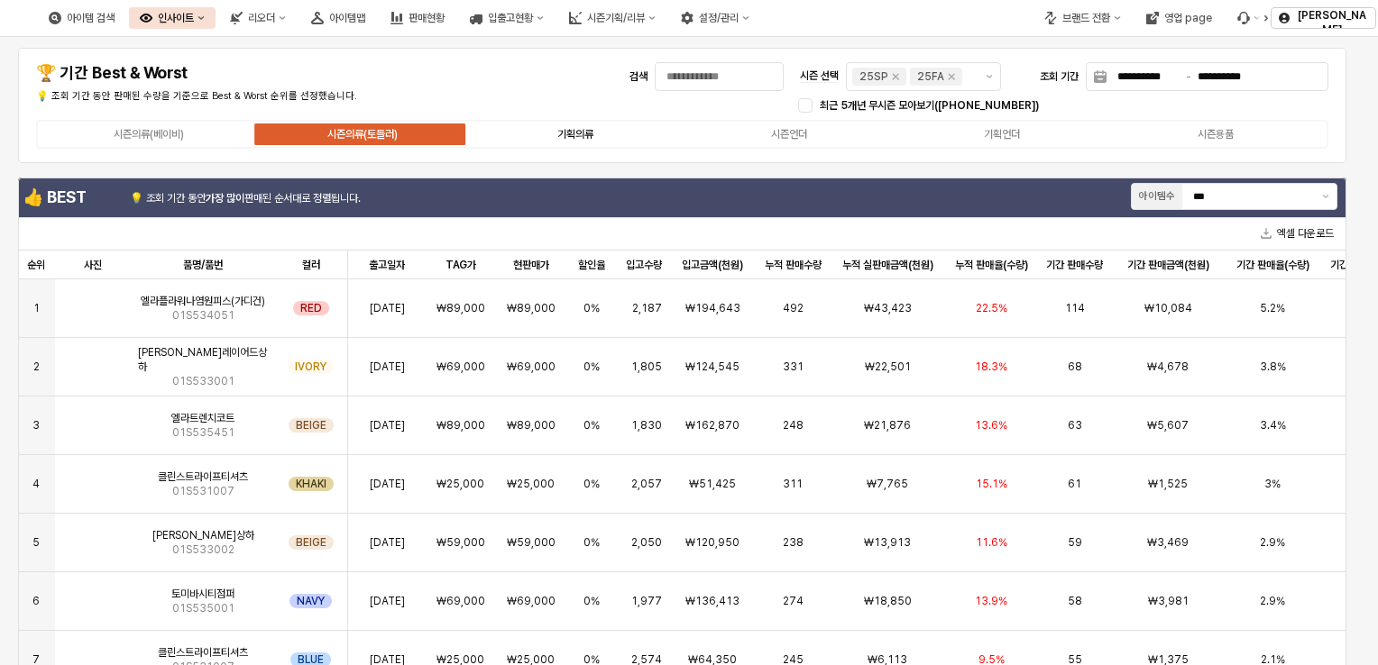
click at [589, 128] on div "기획의류" at bounding box center [575, 134] width 36 height 13
